Goal: Task Accomplishment & Management: Use online tool/utility

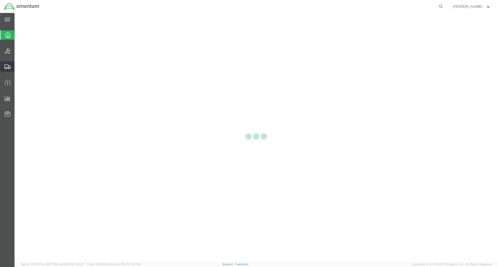
click at [6, 67] on icon at bounding box center [7, 67] width 6 height 5
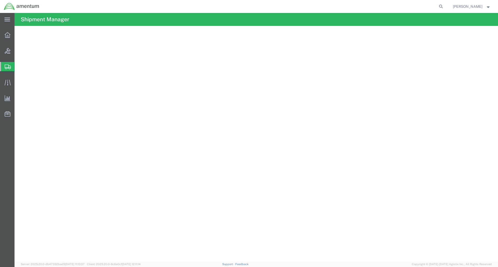
click at [0, 0] on span "Shipment Manager" at bounding box center [0, 0] width 0 height 0
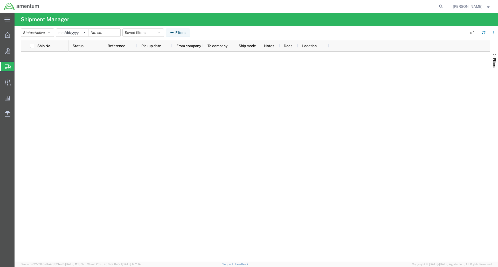
click at [0, 0] on span "Shipment Manager" at bounding box center [0, 0] width 0 height 0
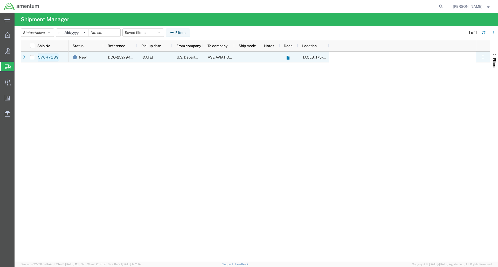
click at [50, 55] on link "57047189" at bounding box center [48, 57] width 21 height 8
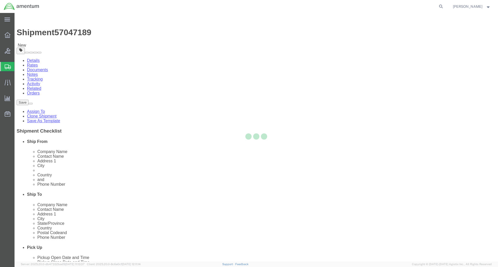
select select "60371"
select select
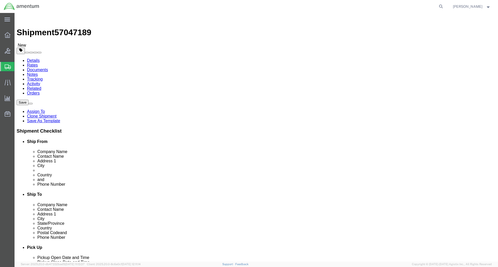
click button "Rate Shipment"
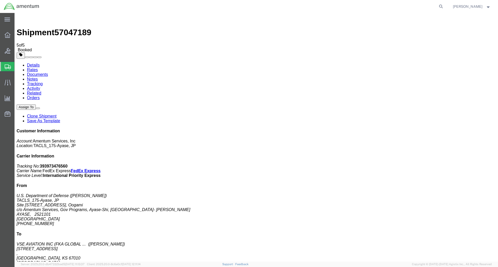
drag, startPoint x: 217, startPoint y: 114, endPoint x: 243, endPoint y: 104, distance: 28.0
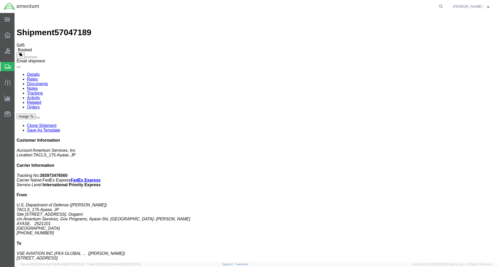
click at [35, 57] on span at bounding box center [35, 57] width 0 height 0
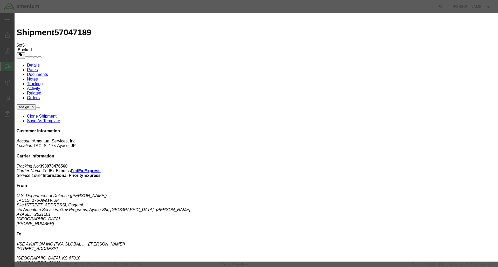
type input "[PERSON_NAME][EMAIL_ADDRESS][PERSON_NAME][DOMAIN_NAME]"
checkbox input "true"
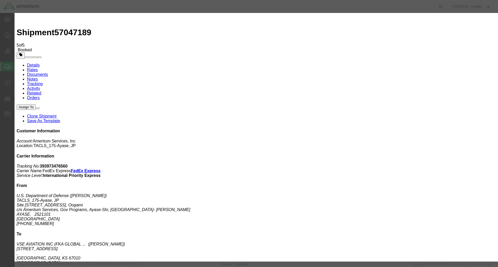
checkbox input "true"
drag, startPoint x: 183, startPoint y: 104, endPoint x: 188, endPoint y: 111, distance: 8.6
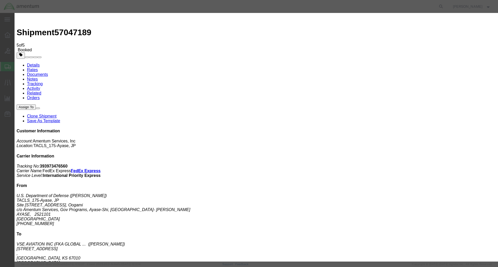
checkbox input "true"
type textarea "Shipping DOCs for Cabin Blower Motor Assy. SN: 3564A"
